Goal: Information Seeking & Learning: Find specific fact

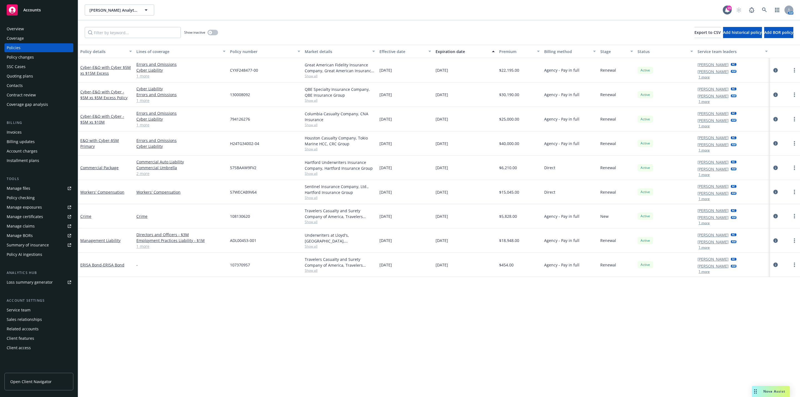
click at [756, 389] on rect "Drag to move" at bounding box center [756, 389] width 1 height 1
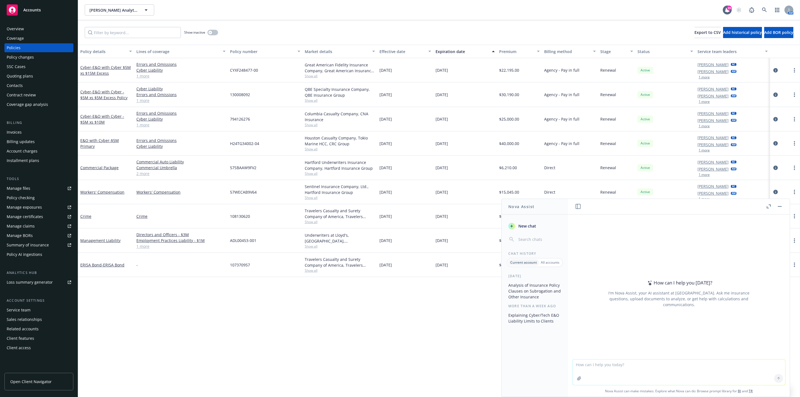
click at [520, 264] on p "Current account" at bounding box center [523, 262] width 27 height 5
click at [523, 320] on button "Explaining Cyber/Tech E&O Liability Limits to Clients" at bounding box center [534, 318] width 57 height 15
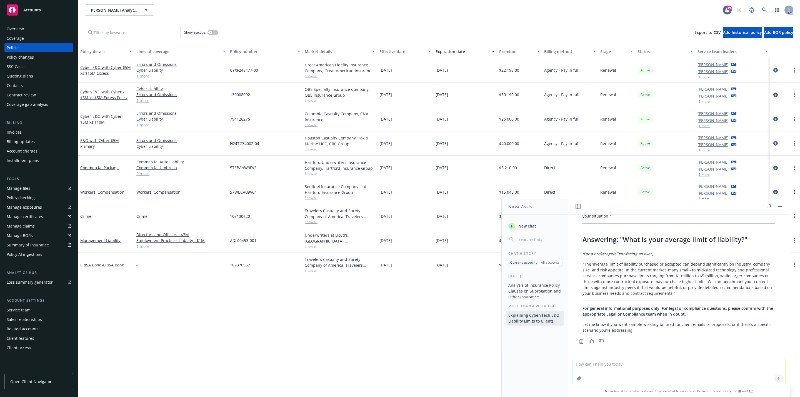
click at [524, 280] on div "[DATE] Analysis of Insurance Policy Clauses on Subrogation and Other Insurance …" at bounding box center [535, 335] width 66 height 123
click at [519, 291] on button "Analysis of Insurance Policy Clauses on Subrogation and Other Insurance" at bounding box center [534, 291] width 57 height 21
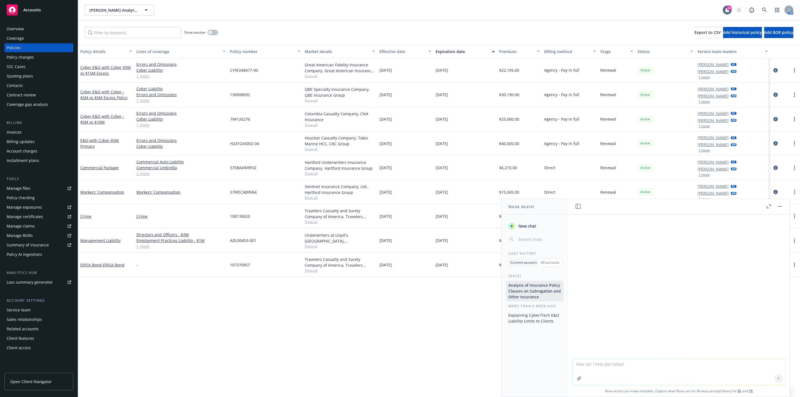
click at [552, 263] on p "All accounts" at bounding box center [550, 262] width 19 height 5
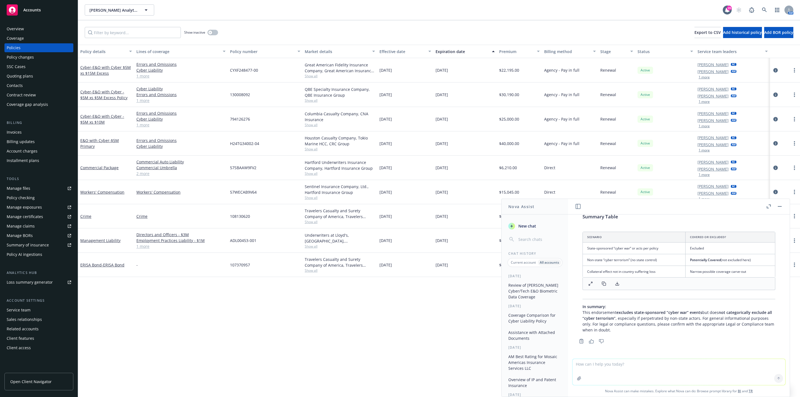
scroll to position [1847, 0]
click at [537, 288] on button "Review of [PERSON_NAME] Cyber/Tech E&O Biometric Data Coverage" at bounding box center [534, 291] width 57 height 21
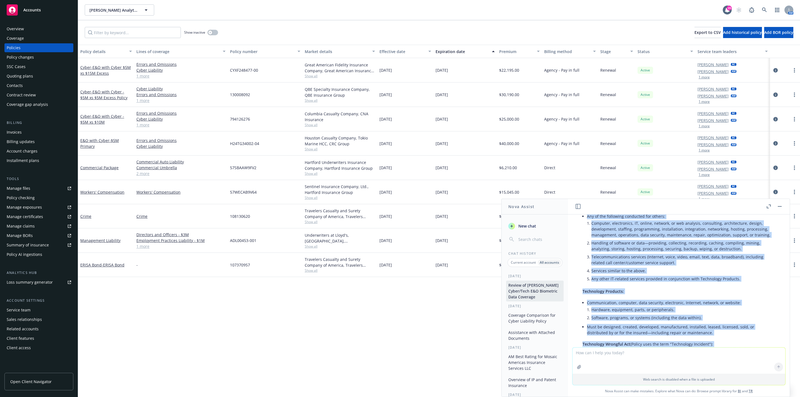
scroll to position [357, 0]
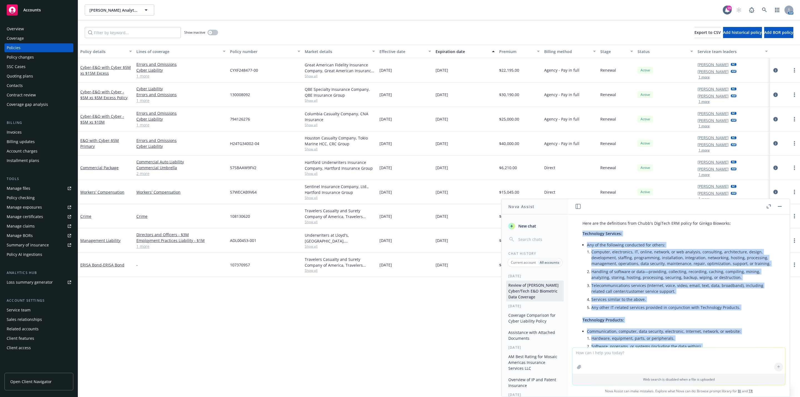
drag, startPoint x: 696, startPoint y: 304, endPoint x: 583, endPoint y: 222, distance: 139.2
click at [583, 222] on div "Here are the definitions from [PERSON_NAME] DigiTech ERM policy for Ginkgo Biow…" at bounding box center [679, 320] width 204 height 204
copy div "Loremipsum Dolorsit: Ame co adi elitseddo eiusmodte inc utlabo: Etdolore, magna…"
click at [248, 323] on div "Policy details Lines of coverage Policy number Market details Effective date Ex…" at bounding box center [439, 221] width 722 height 352
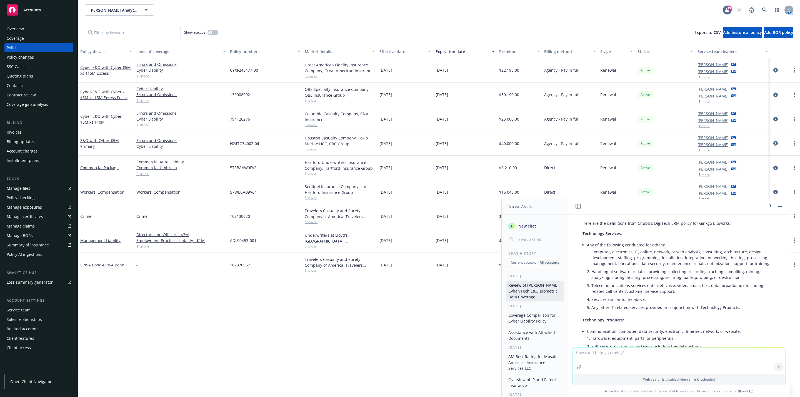
click at [779, 206] on rect "button" at bounding box center [780, 206] width 4 height 1
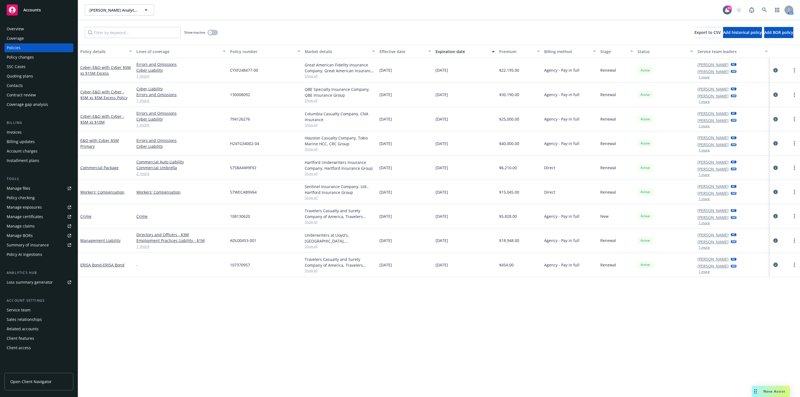
click at [514, 298] on div "Policy details Lines of coverage Policy number Market details Effective date Ex…" at bounding box center [439, 221] width 722 height 352
